Goal: Transaction & Acquisition: Purchase product/service

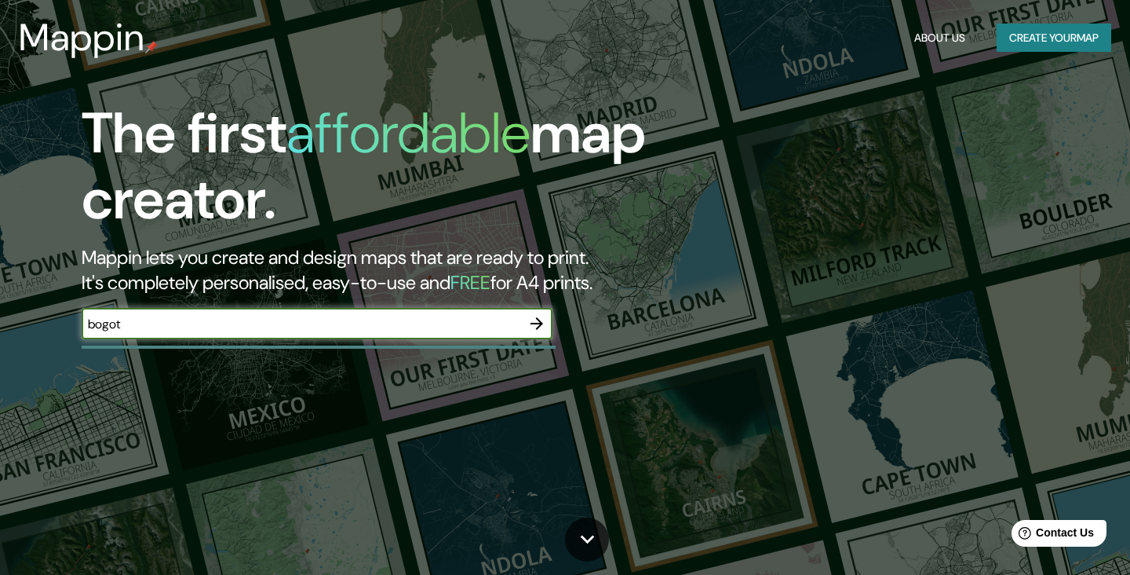
type input "bogota"
click at [538, 320] on icon "button" at bounding box center [537, 323] width 13 height 13
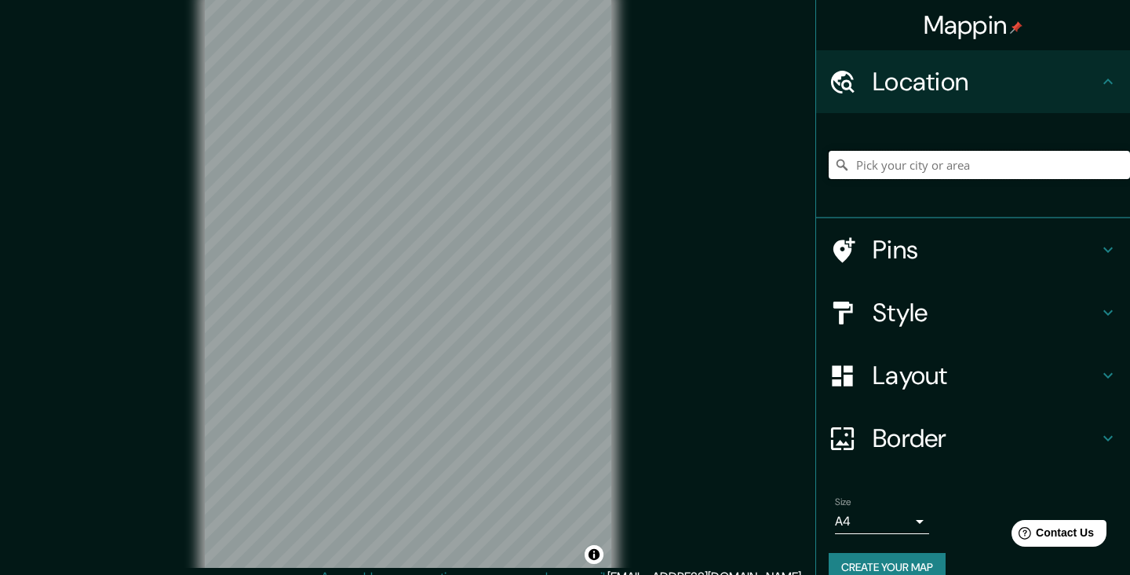
click at [971, 159] on input "Pick your city or area" at bounding box center [979, 165] width 301 height 28
click at [872, 158] on input "Pick your city or area" at bounding box center [979, 165] width 301 height 28
click at [872, 159] on input "Pick your city or area" at bounding box center [979, 165] width 301 height 28
click at [1042, 87] on h4 "Location" at bounding box center [986, 81] width 226 height 31
click at [922, 167] on input "Pick your city or area" at bounding box center [979, 165] width 301 height 28
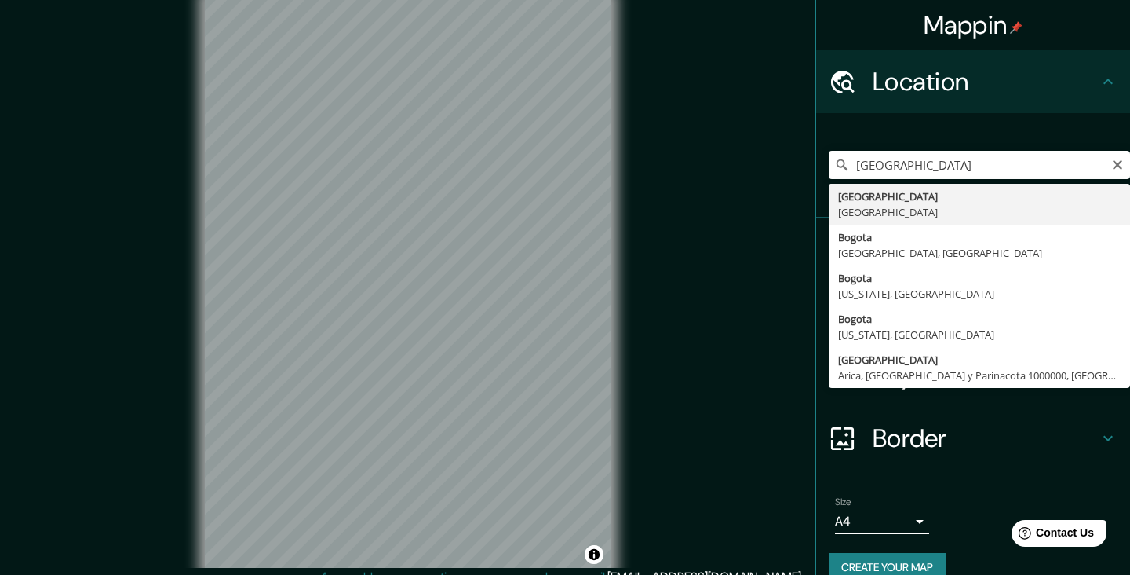
type input "[GEOGRAPHIC_DATA], [GEOGRAPHIC_DATA]"
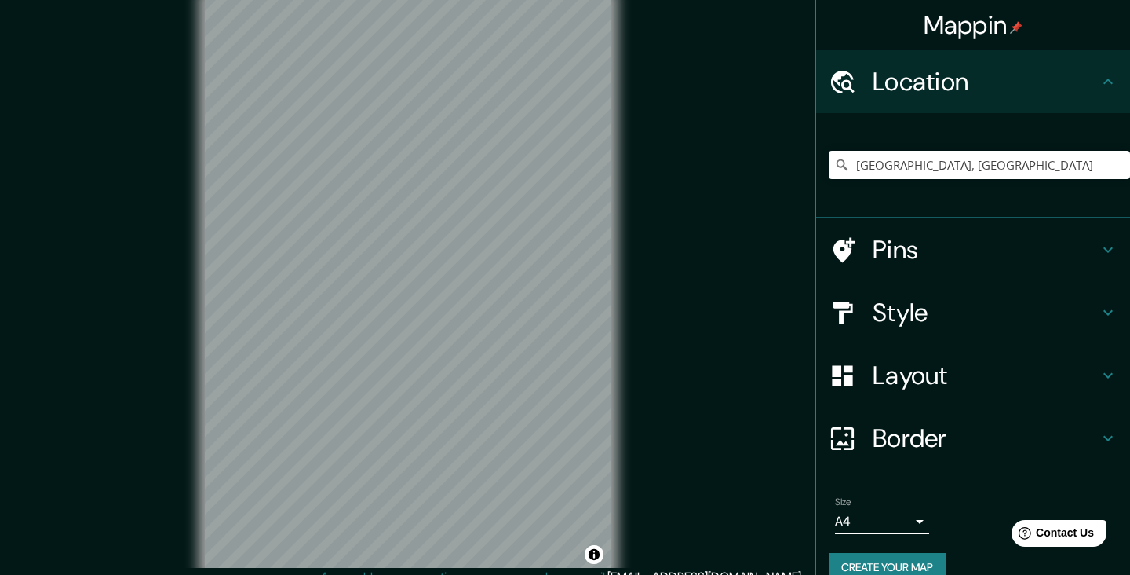
click at [1103, 239] on div "Pins" at bounding box center [973, 249] width 314 height 63
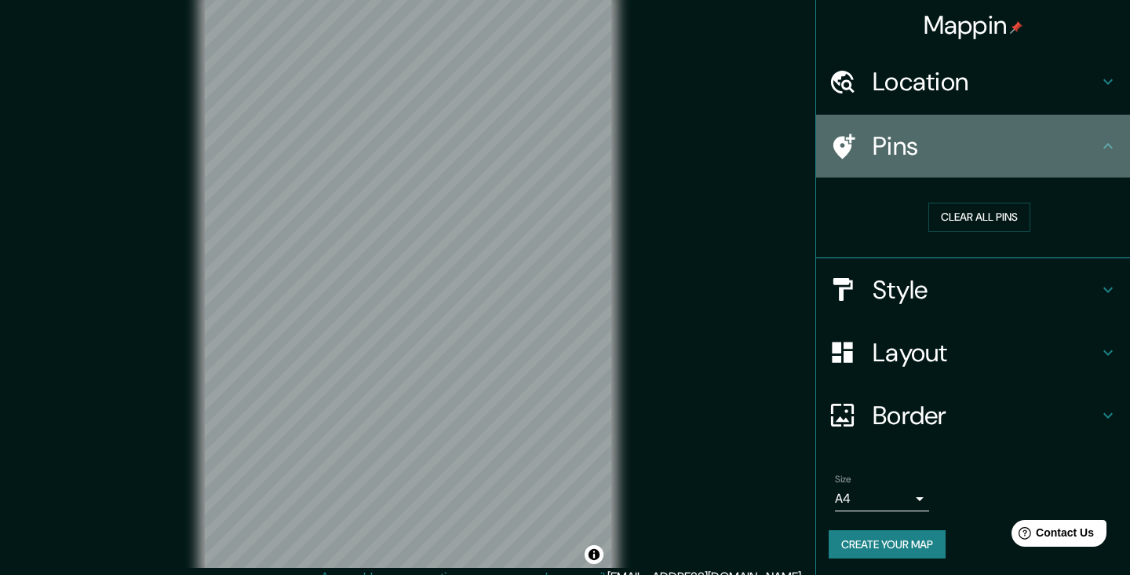
click at [1081, 149] on h4 "Pins" at bounding box center [986, 145] width 226 height 31
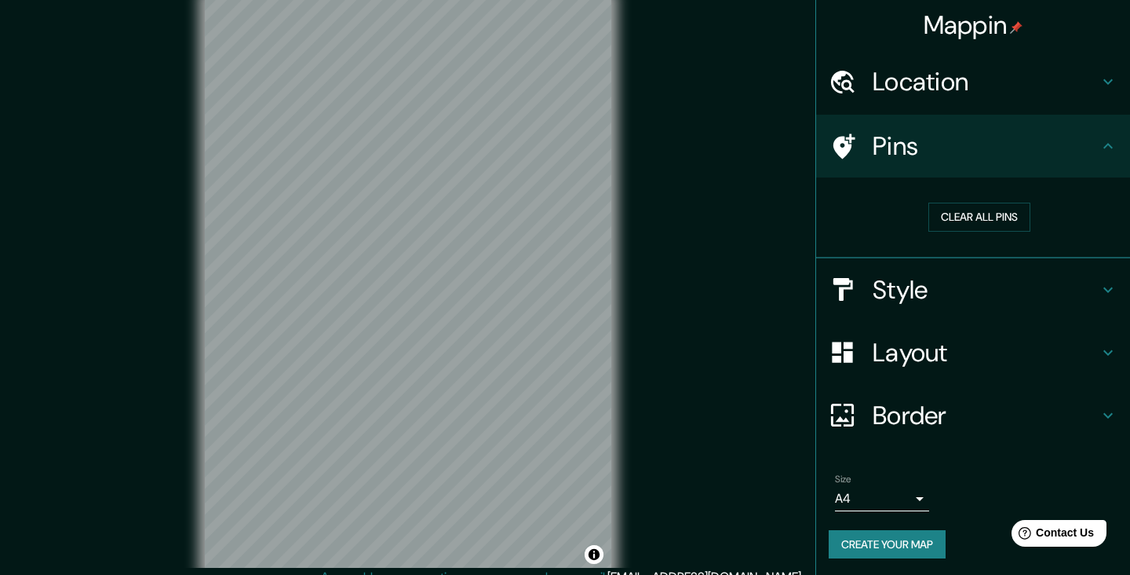
click at [844, 141] on icon at bounding box center [845, 145] width 22 height 25
click at [1044, 290] on h4 "Style" at bounding box center [986, 289] width 226 height 31
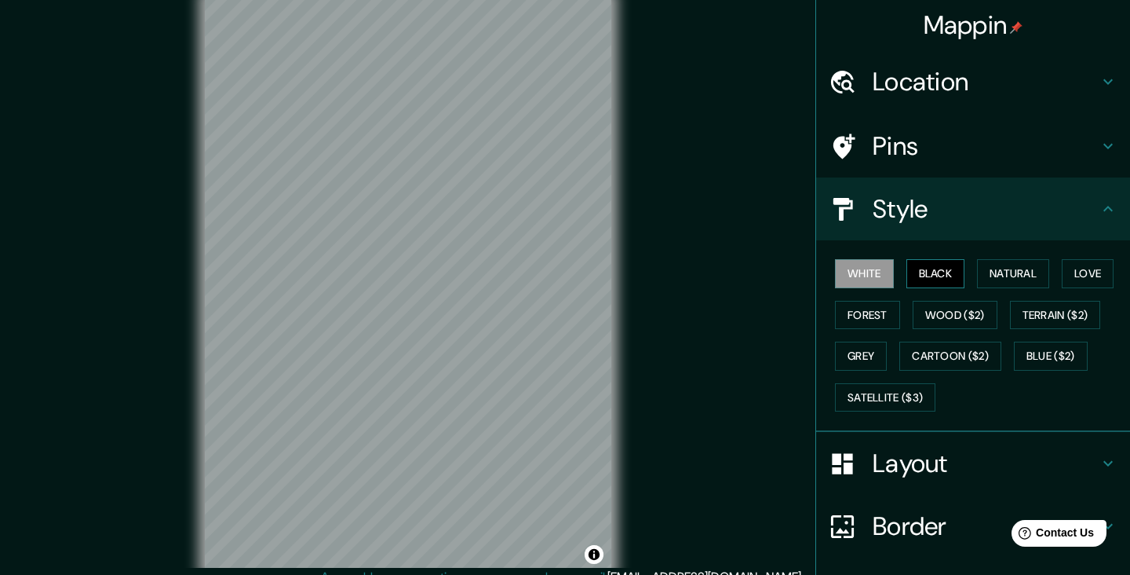
click at [925, 278] on button "Black" at bounding box center [936, 273] width 59 height 29
click at [883, 284] on button "White" at bounding box center [864, 273] width 59 height 29
click at [1012, 272] on button "Natural" at bounding box center [1013, 273] width 72 height 29
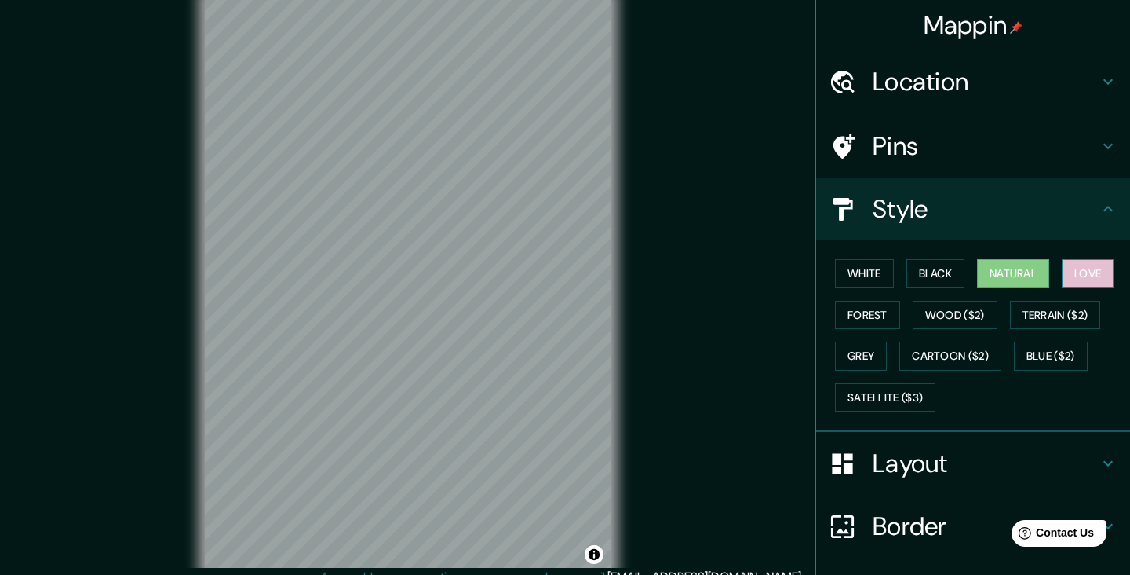
click at [1101, 268] on button "Love" at bounding box center [1088, 273] width 52 height 29
click at [874, 321] on button "Forest" at bounding box center [867, 315] width 65 height 29
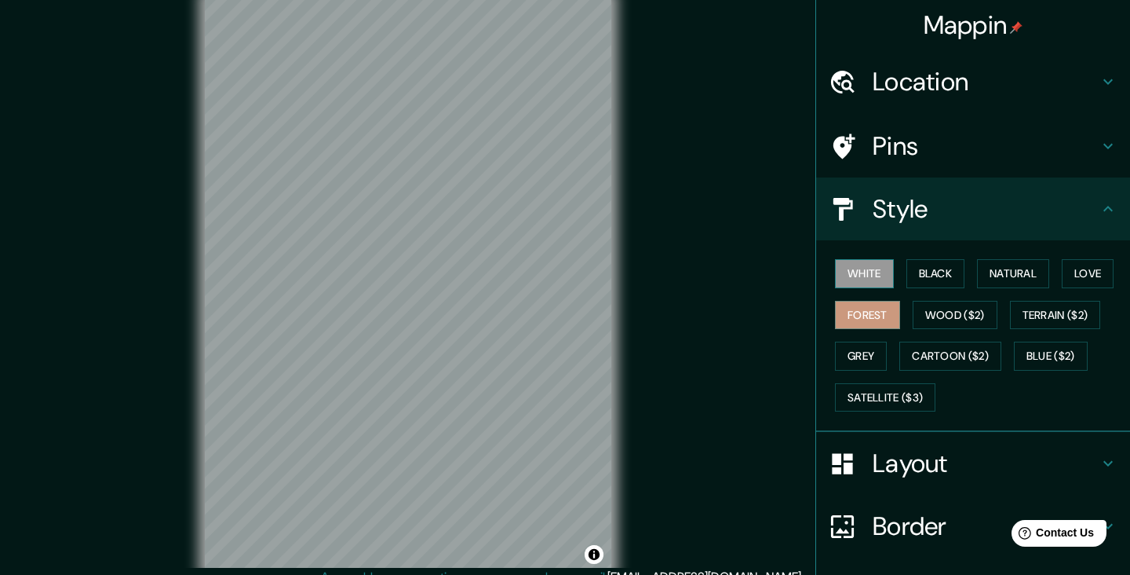
click at [880, 276] on button "White" at bounding box center [864, 273] width 59 height 29
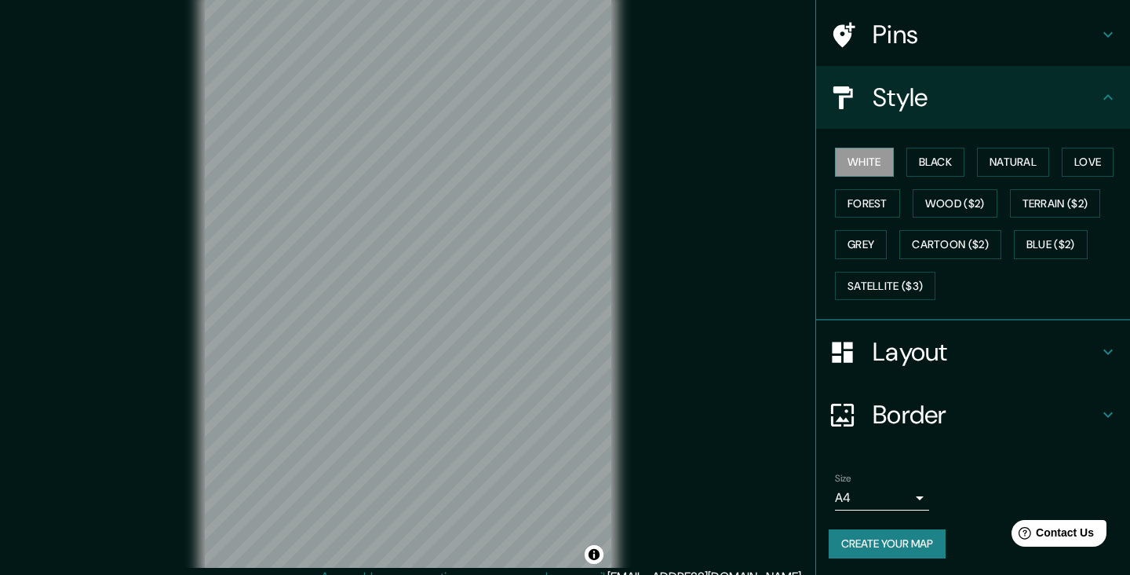
click at [1097, 338] on h4 "Layout" at bounding box center [986, 351] width 226 height 31
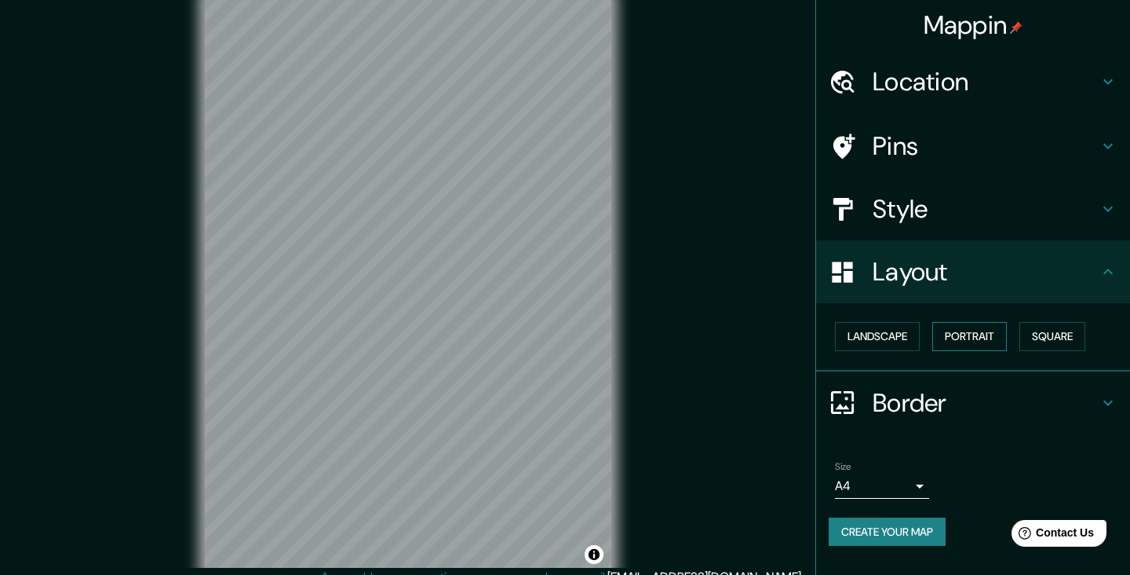
click at [990, 342] on button "Portrait" at bounding box center [970, 336] width 75 height 29
click at [892, 346] on button "Landscape" at bounding box center [877, 336] width 85 height 29
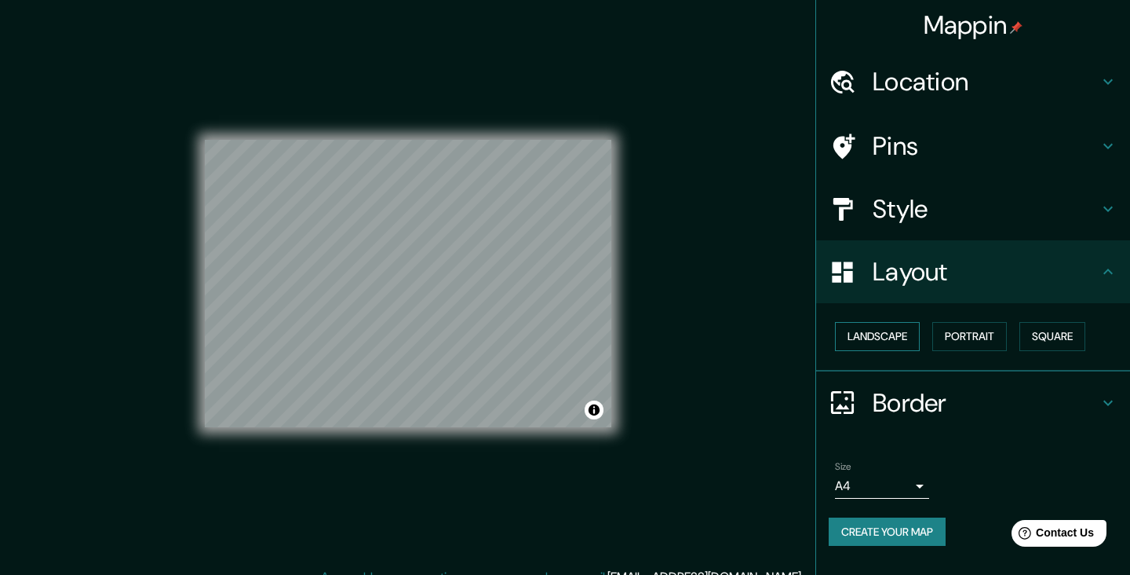
click at [892, 340] on button "Landscape" at bounding box center [877, 336] width 85 height 29
click at [1069, 339] on button "Square" at bounding box center [1053, 336] width 66 height 29
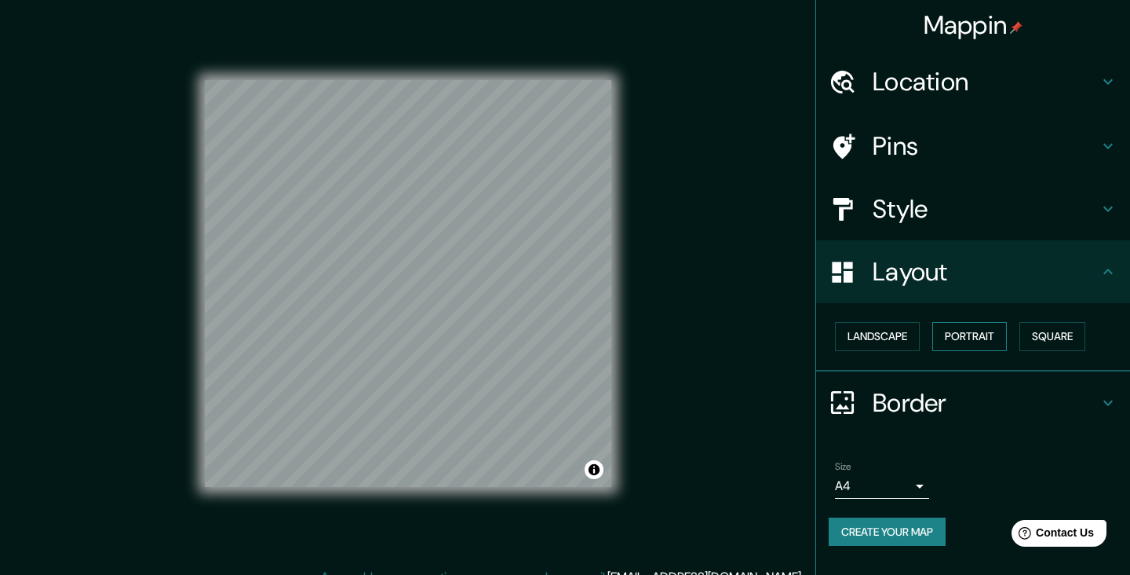
click at [987, 333] on button "Portrait" at bounding box center [970, 336] width 75 height 29
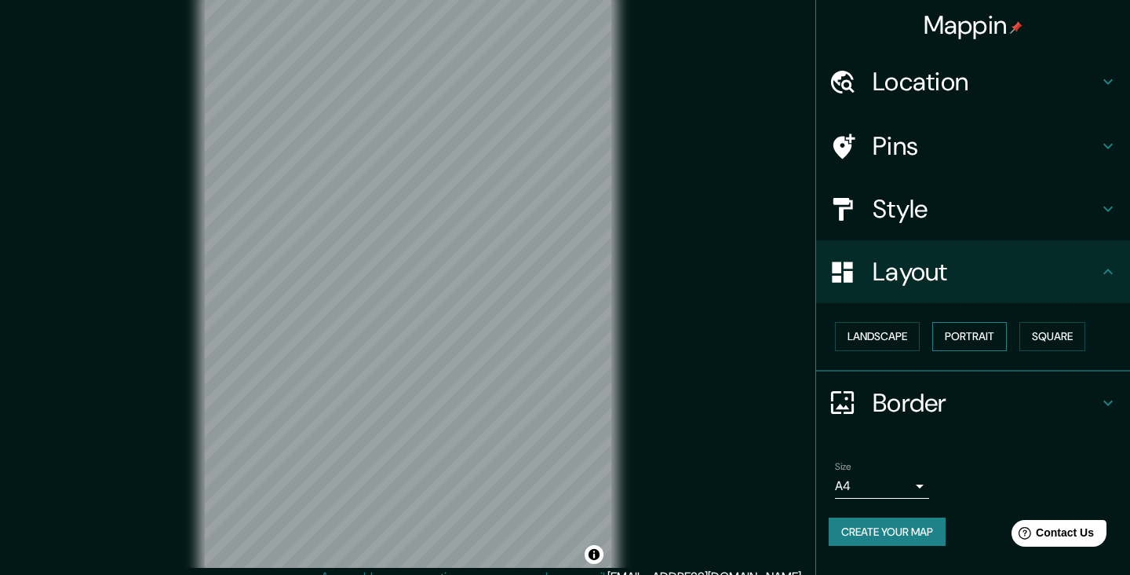
scroll to position [11, 0]
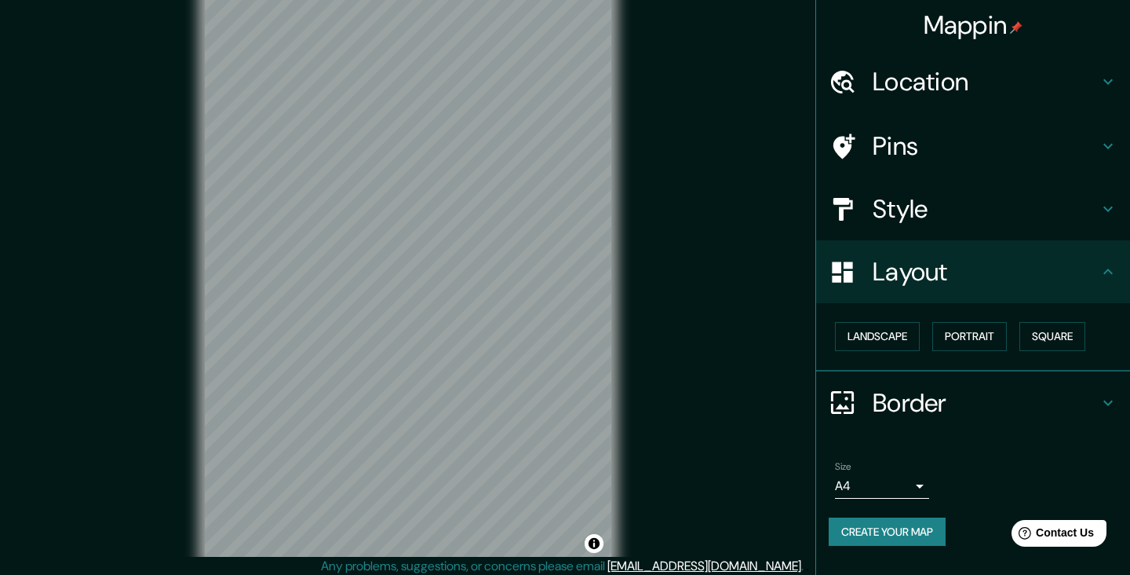
click at [914, 491] on body "Mappin Location [GEOGRAPHIC_DATA], [GEOGRAPHIC_DATA] Pins Style Layout Landscap…" at bounding box center [565, 276] width 1130 height 575
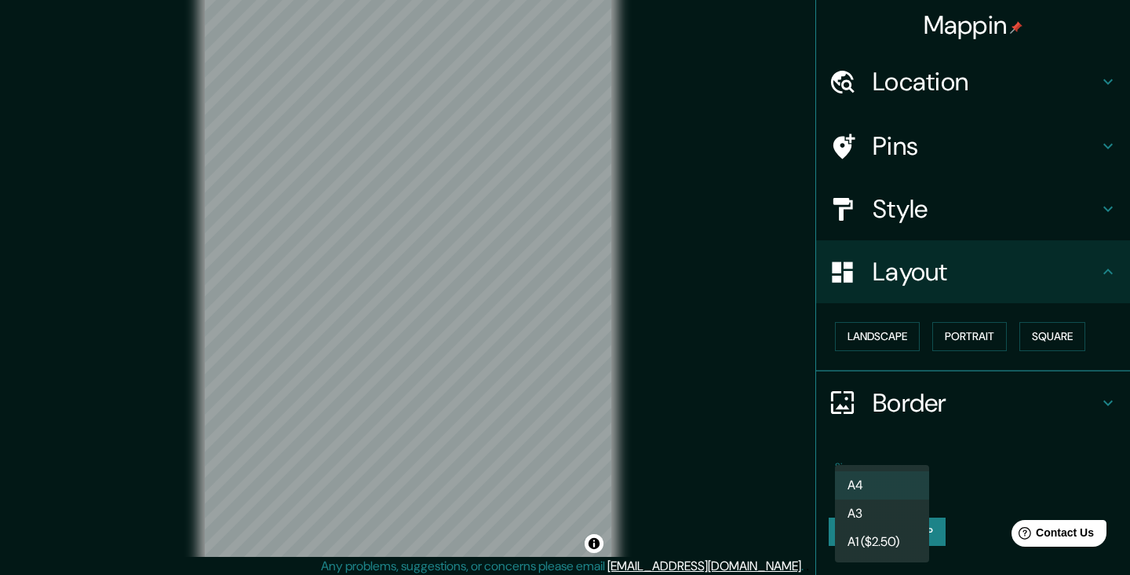
click at [900, 512] on li "A3" at bounding box center [882, 513] width 94 height 28
type input "a4"
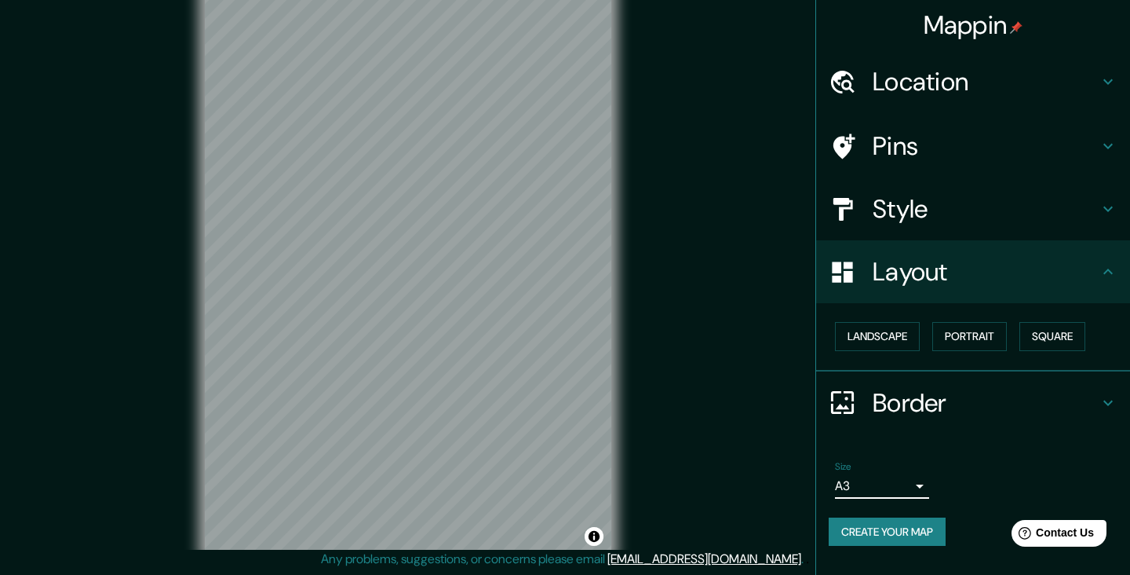
click at [1078, 164] on div "Pins" at bounding box center [973, 146] width 314 height 63
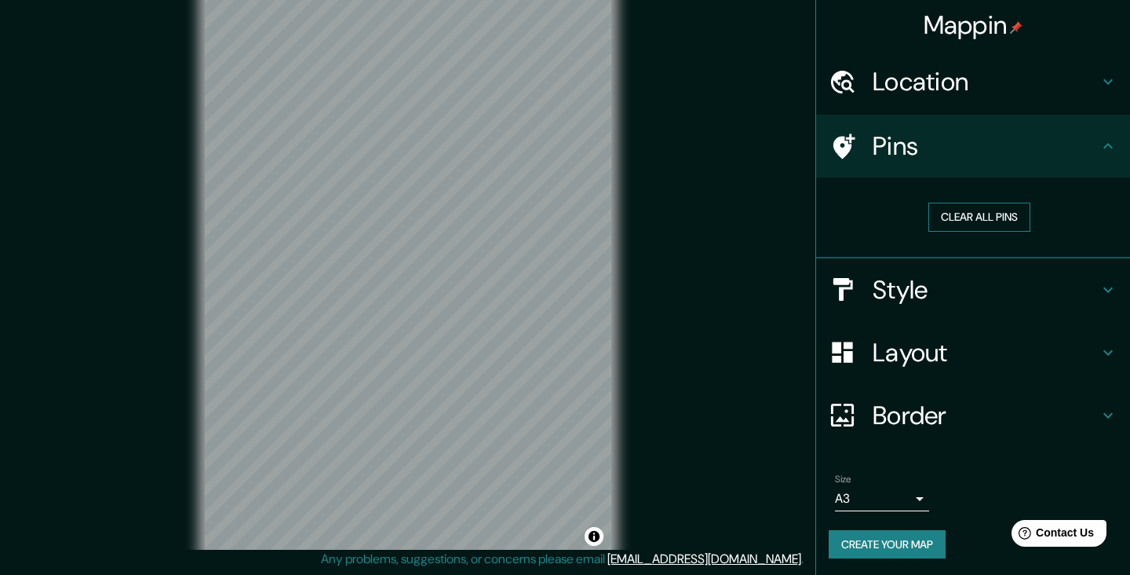
click at [993, 217] on button "Clear all pins" at bounding box center [980, 217] width 102 height 29
click at [914, 298] on h4 "Style" at bounding box center [986, 289] width 226 height 31
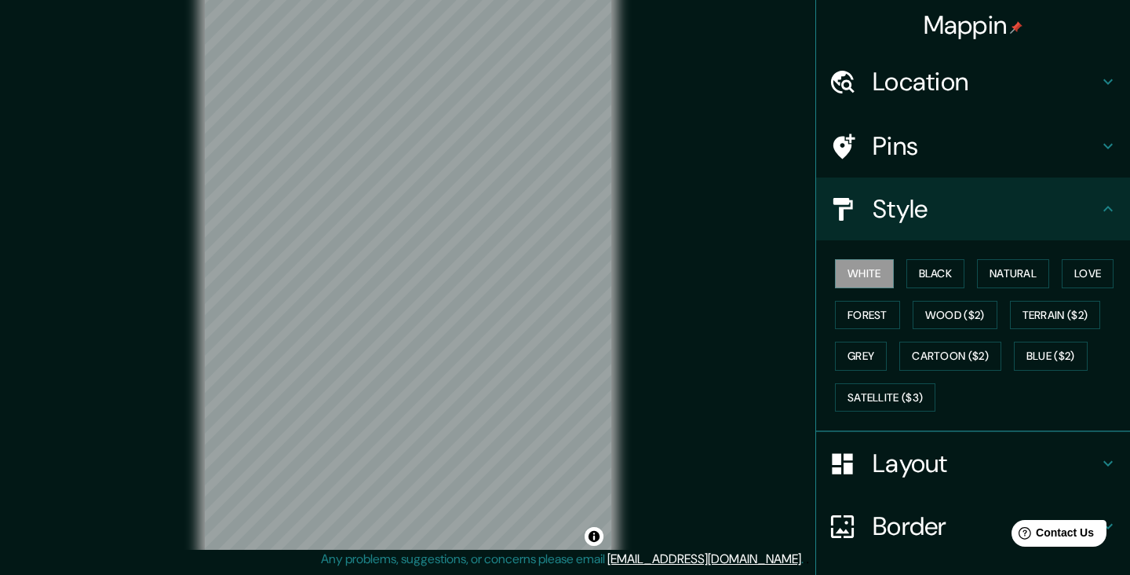
click at [900, 150] on h4 "Pins" at bounding box center [986, 145] width 226 height 31
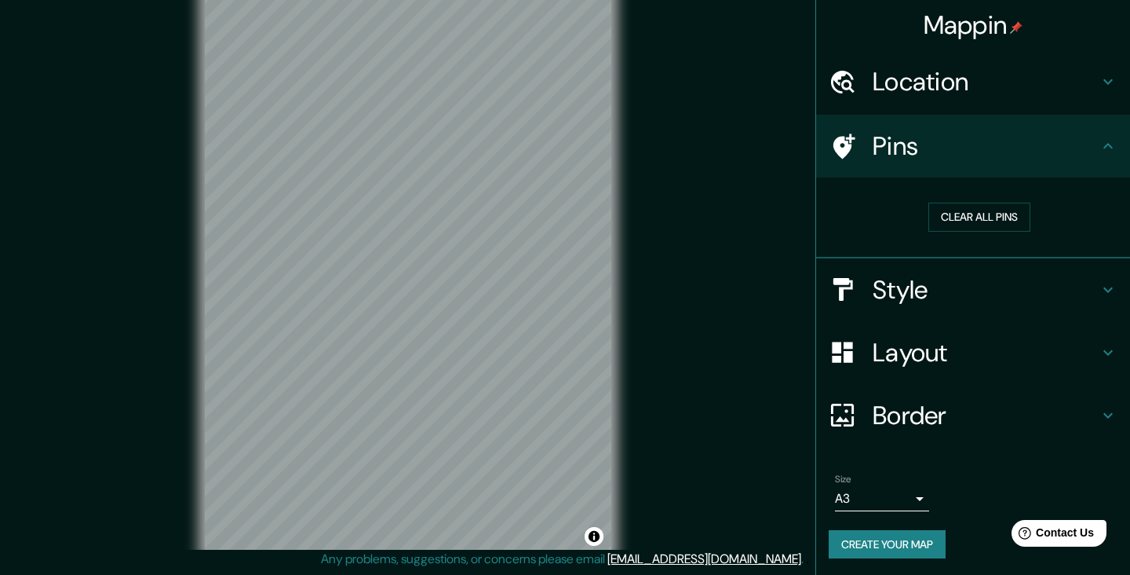
click at [982, 352] on h4 "Layout" at bounding box center [986, 352] width 226 height 31
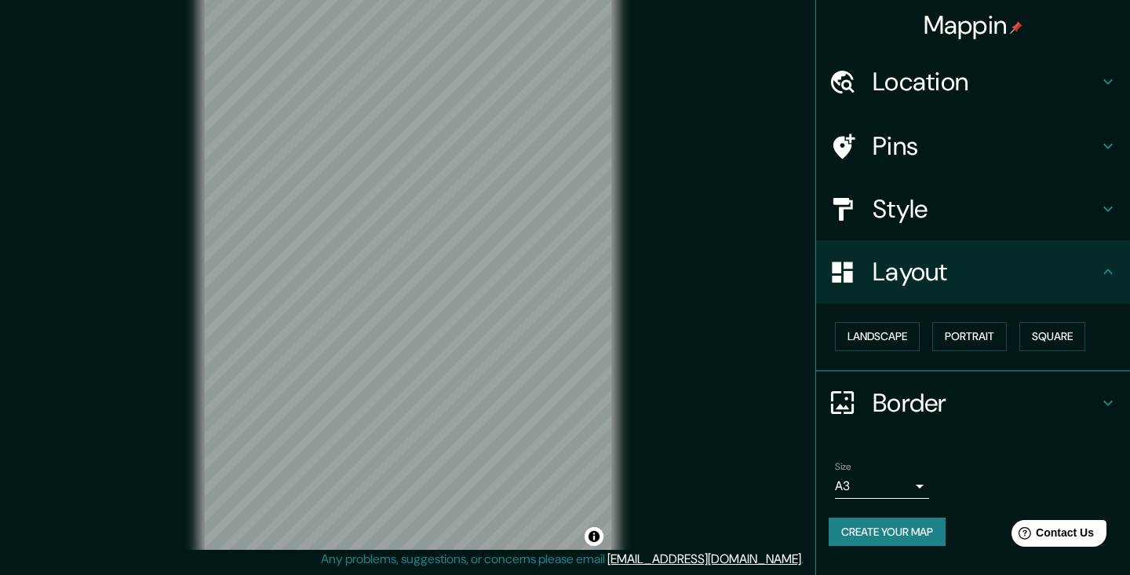
click at [928, 531] on button "Create your map" at bounding box center [887, 531] width 117 height 29
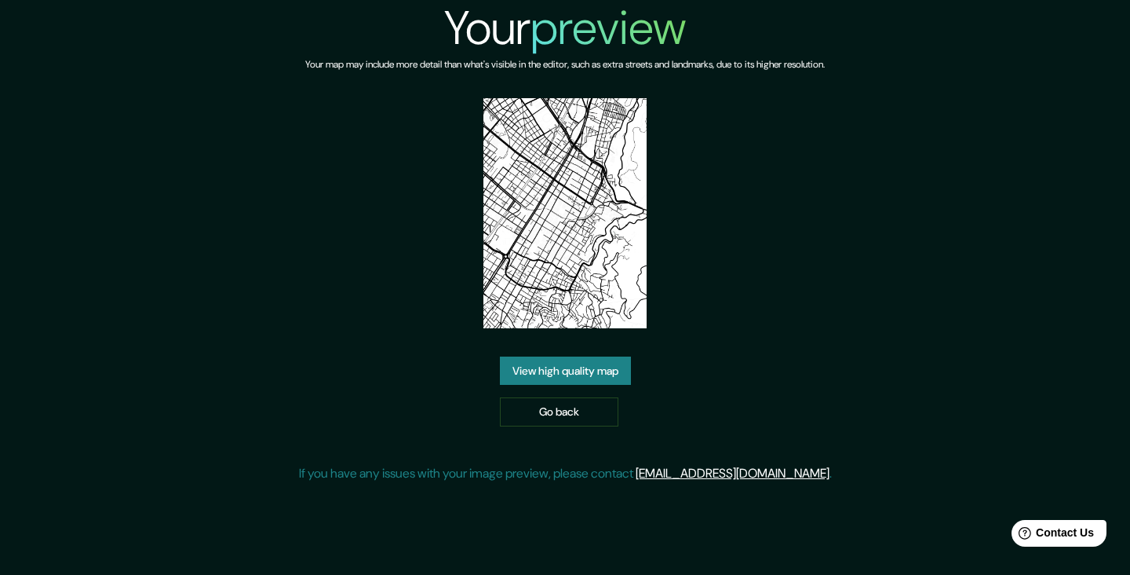
click at [617, 385] on link "View high quality map" at bounding box center [565, 370] width 131 height 29
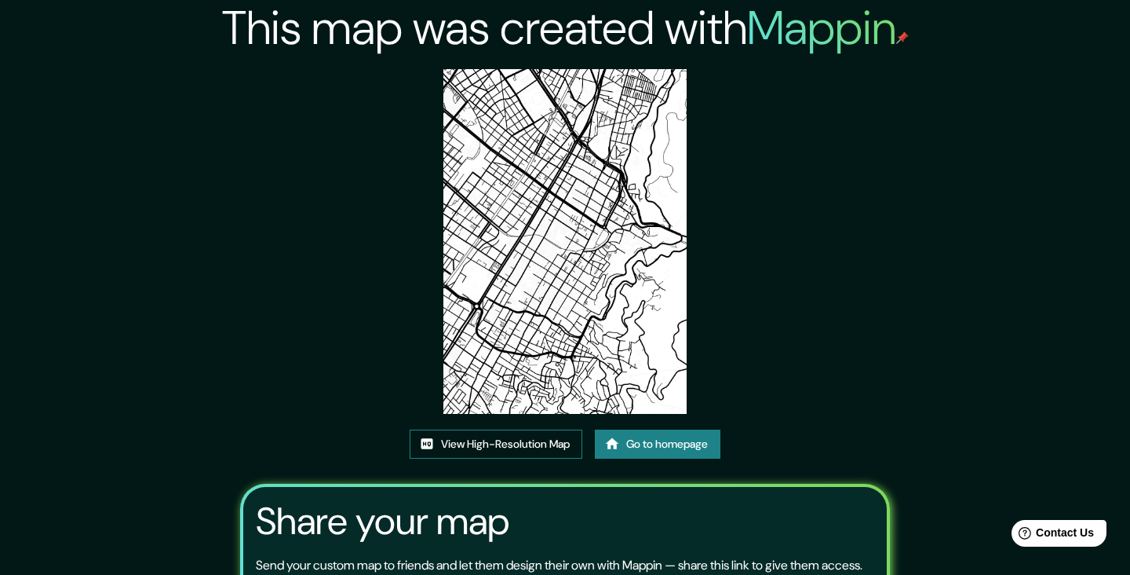
click at [542, 458] on link "View High-Resolution Map" at bounding box center [496, 443] width 173 height 29
click at [699, 458] on link "Go to homepage" at bounding box center [658, 443] width 126 height 29
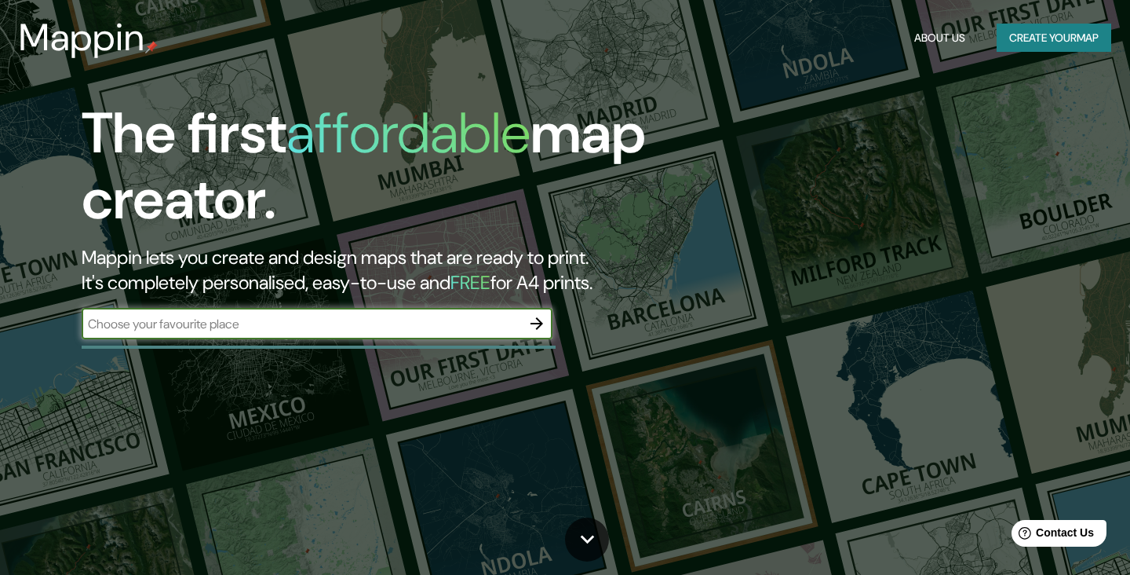
click at [1045, 45] on button "Create your map" at bounding box center [1054, 38] width 115 height 29
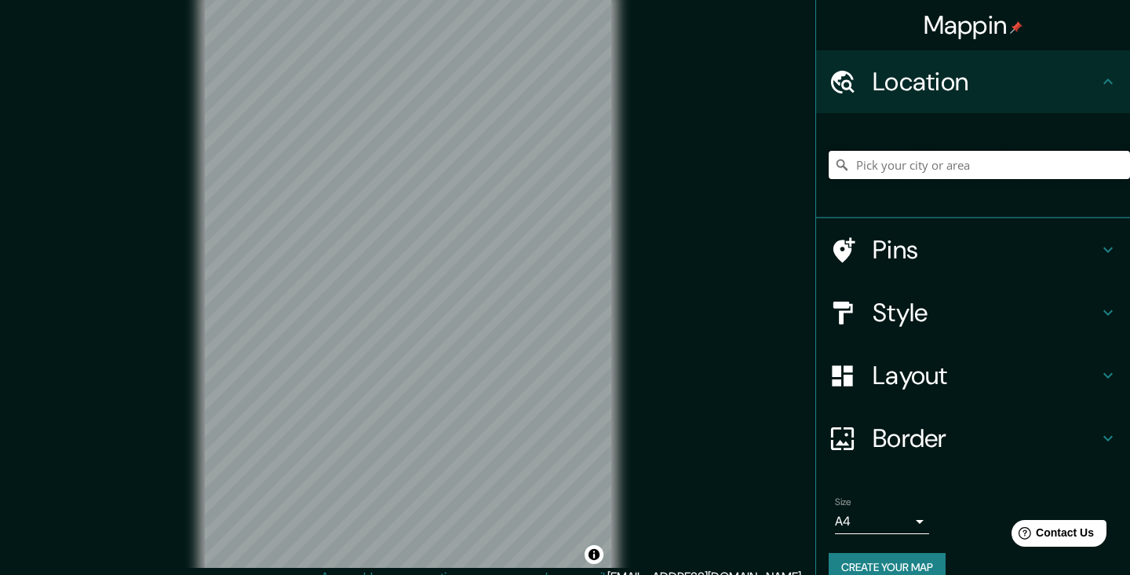
click at [1009, 159] on input "Pick your city or area" at bounding box center [979, 165] width 301 height 28
click at [938, 167] on input "Pick your city or area" at bounding box center [979, 165] width 301 height 28
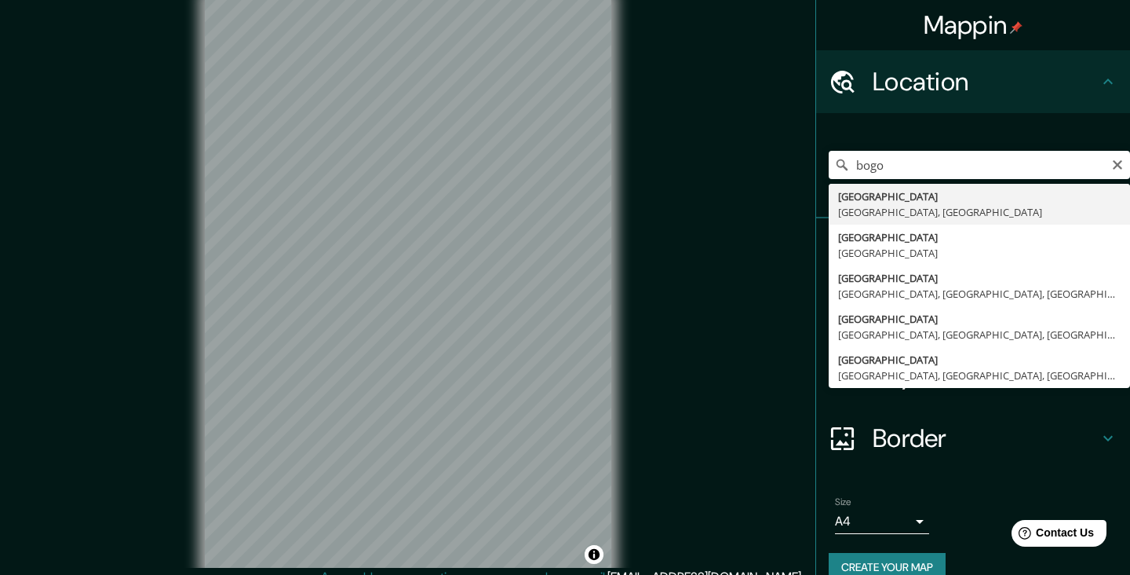
type input "[GEOGRAPHIC_DATA], [GEOGRAPHIC_DATA]"
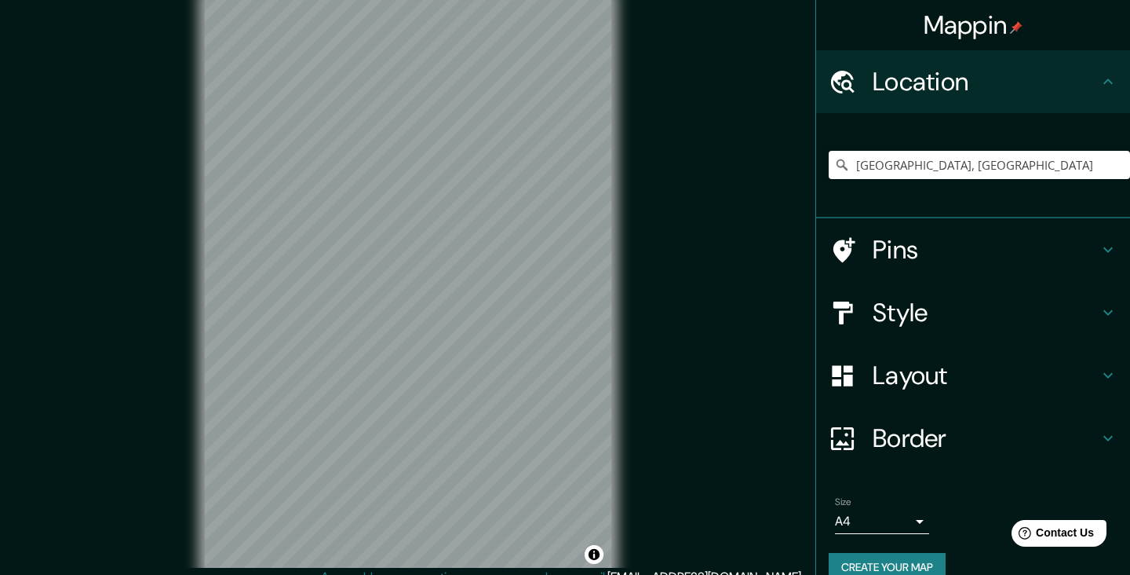
click at [1101, 257] on icon at bounding box center [1108, 249] width 19 height 19
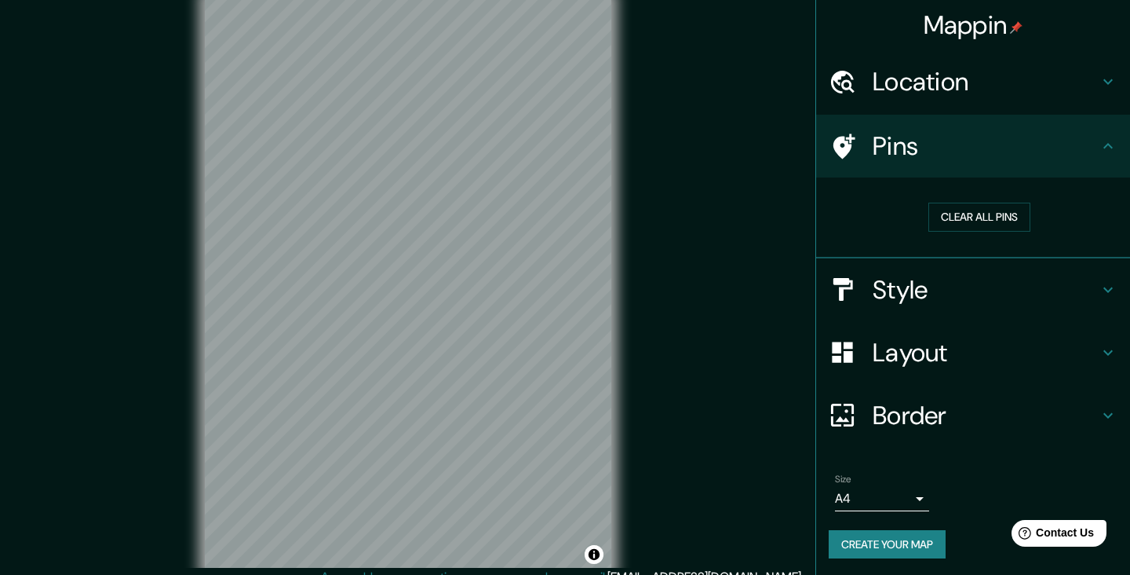
click at [981, 150] on h4 "Pins" at bounding box center [986, 145] width 226 height 31
click at [1039, 152] on h4 "Pins" at bounding box center [986, 145] width 226 height 31
click at [932, 551] on button "Create your map" at bounding box center [887, 544] width 117 height 29
click at [1100, 292] on icon at bounding box center [1108, 289] width 19 height 19
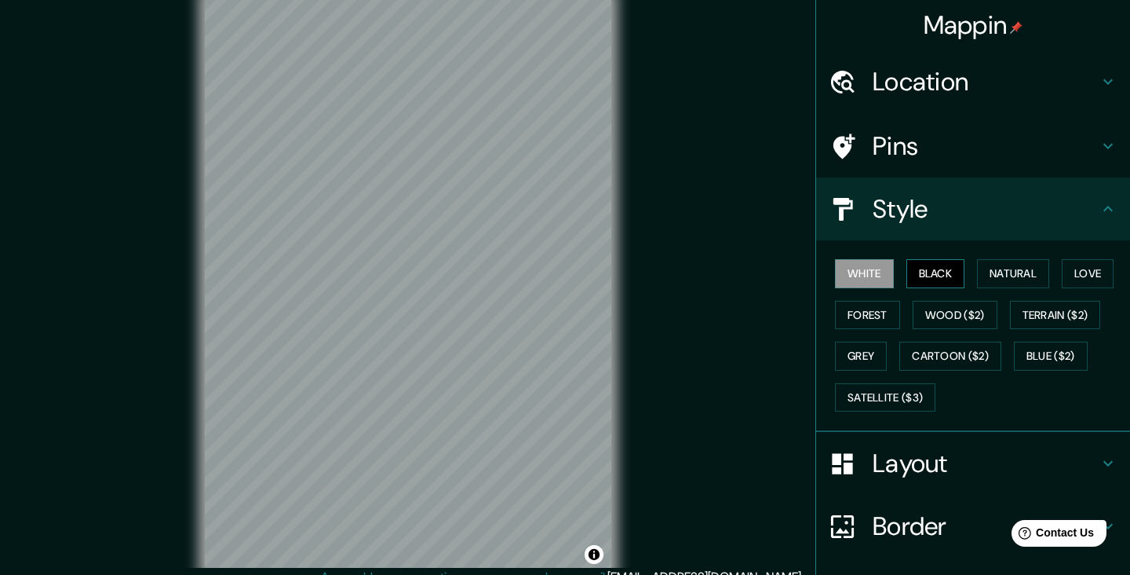
click at [947, 272] on button "Black" at bounding box center [936, 273] width 59 height 29
click at [1018, 277] on button "Natural" at bounding box center [1013, 273] width 72 height 29
click at [942, 283] on button "Black" at bounding box center [936, 273] width 59 height 29
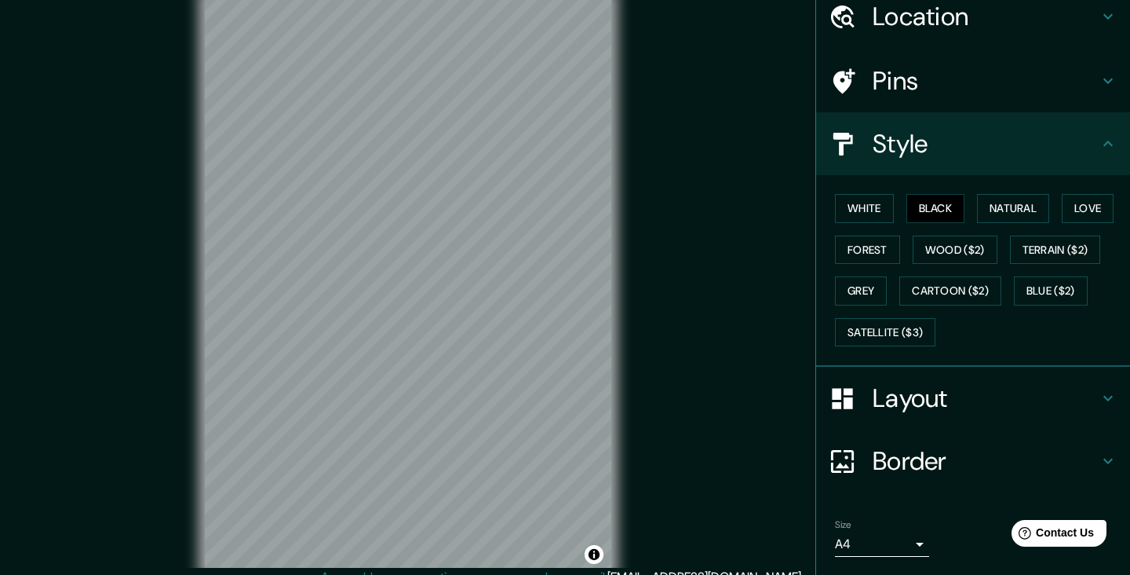
scroll to position [113, 0]
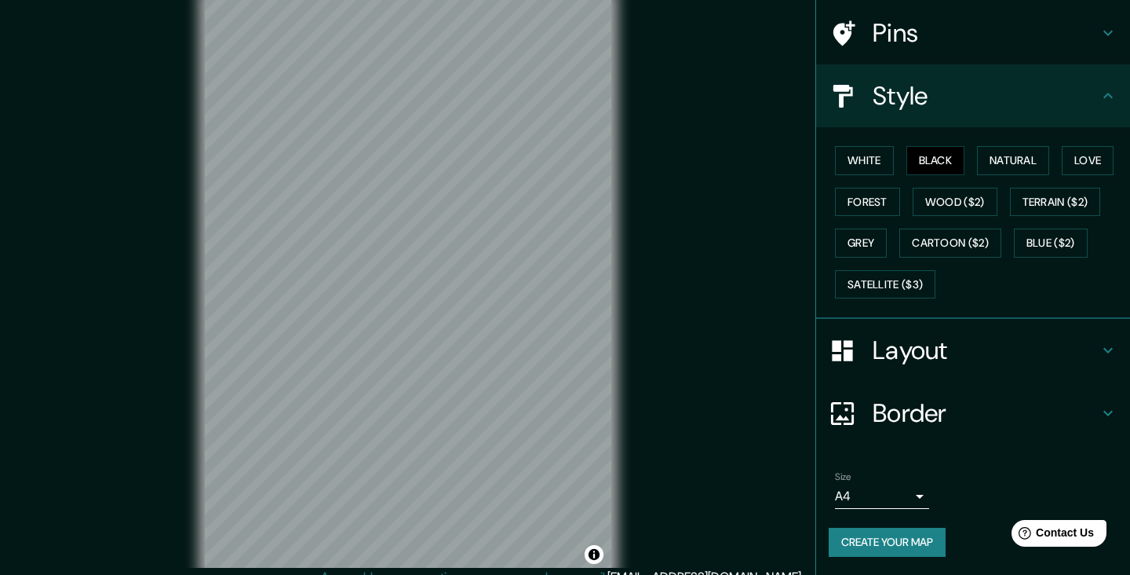
click at [925, 534] on button "Create your map" at bounding box center [887, 541] width 117 height 29
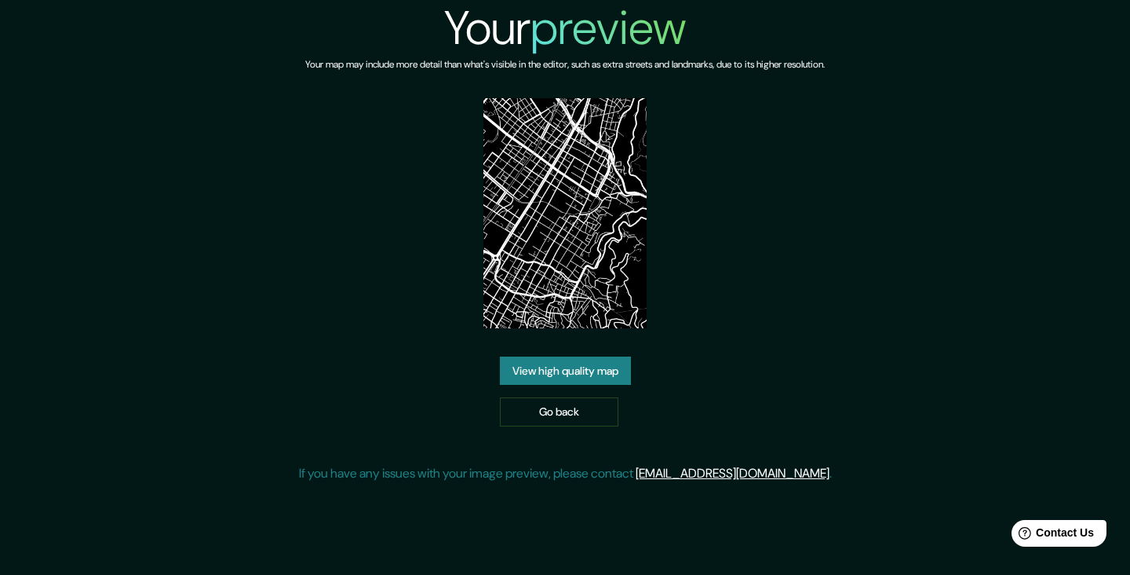
click at [620, 385] on link "View high quality map" at bounding box center [565, 370] width 131 height 29
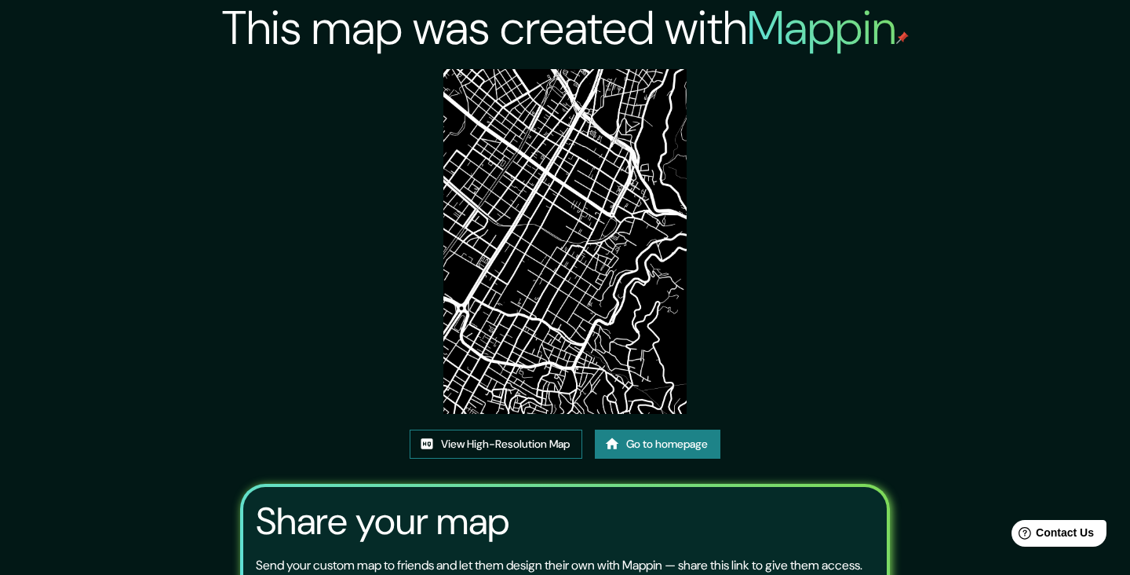
click at [557, 458] on link "View High-Resolution Map" at bounding box center [496, 443] width 173 height 29
